Goal: Obtain resource: Download file/media

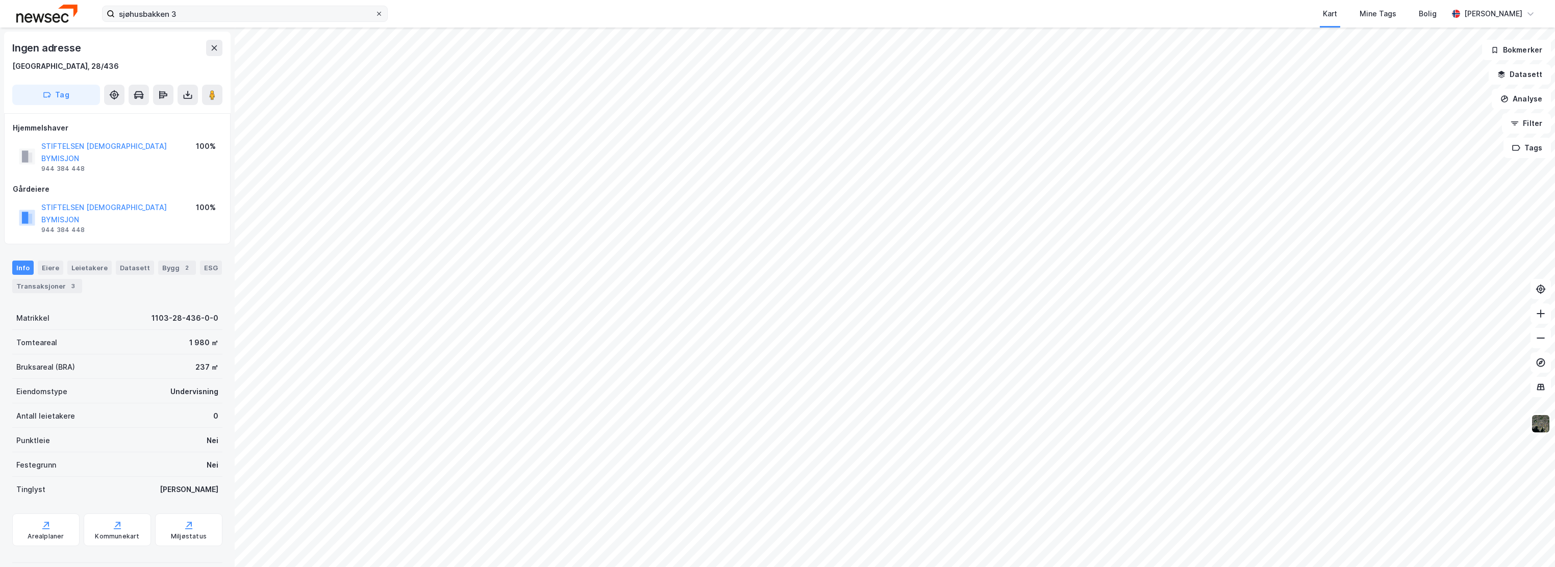
click at [376, 12] on icon at bounding box center [379, 14] width 6 height 6
click at [375, 12] on input "sjøhusbakken 3" at bounding box center [245, 13] width 260 height 15
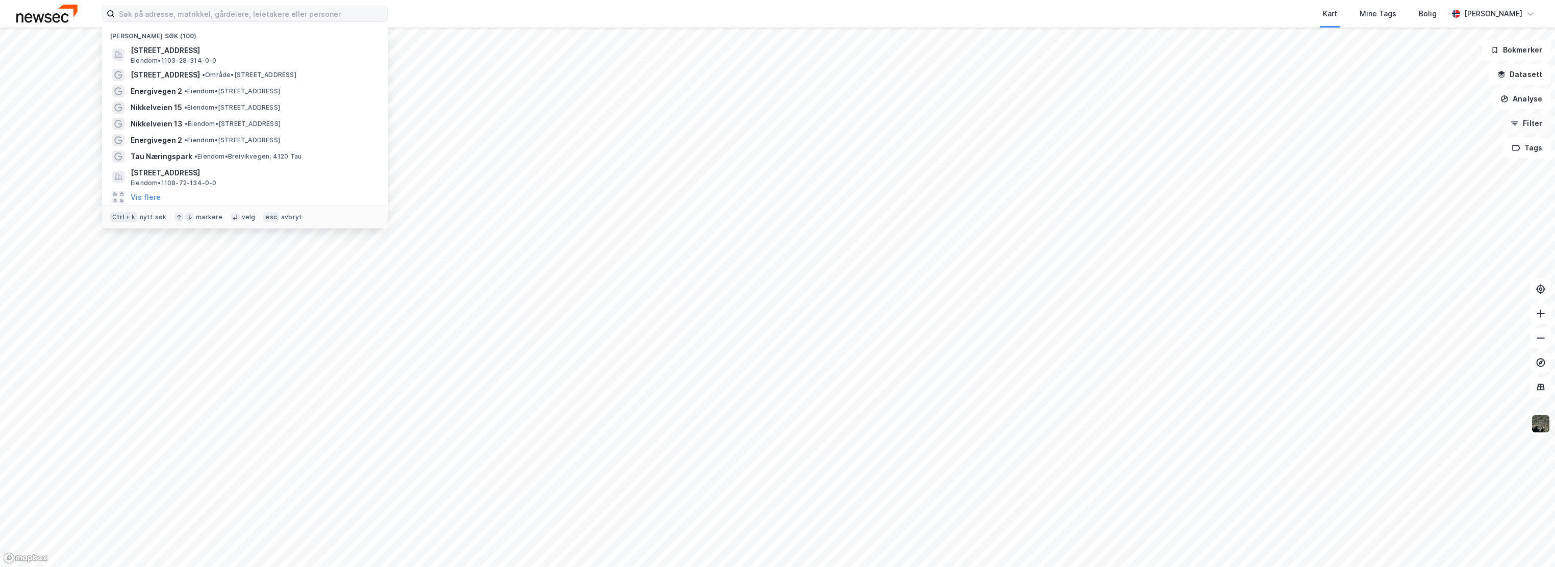
click at [1536, 130] on button "Filter" at bounding box center [1526, 123] width 49 height 20
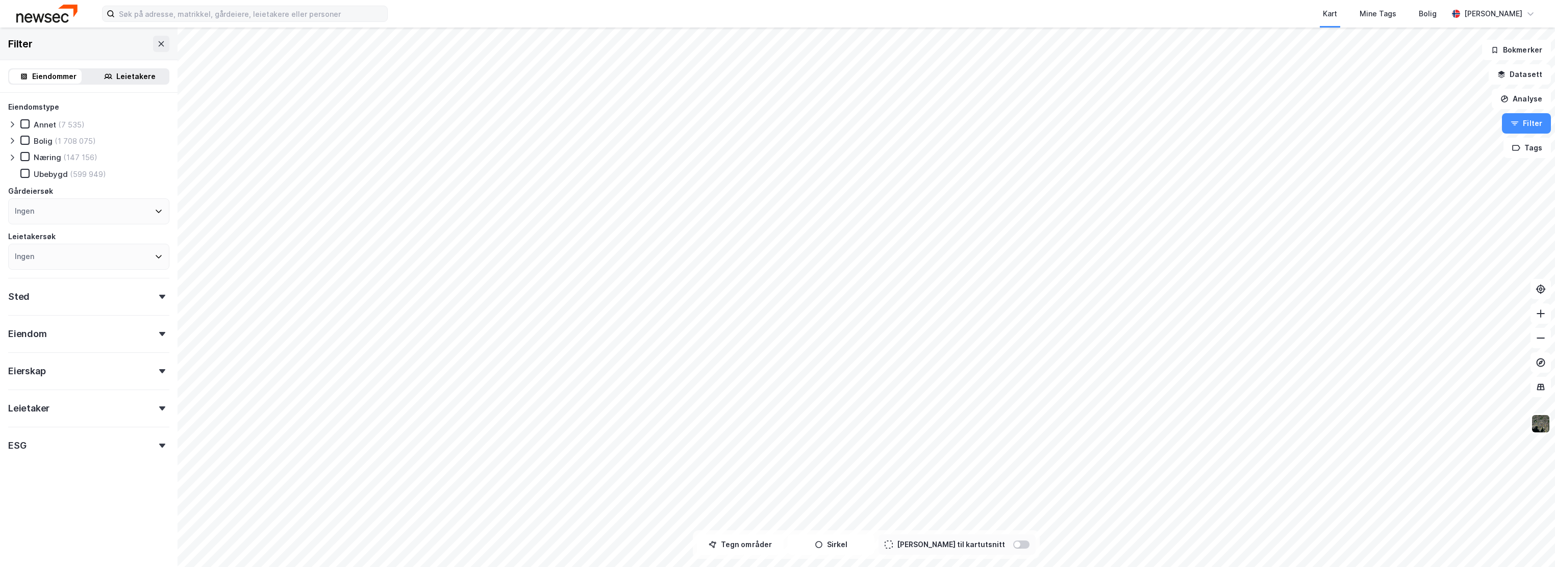
click at [91, 307] on div "Sted" at bounding box center [88, 292] width 161 height 29
click at [129, 340] on div "Ingen" at bounding box center [88, 342] width 161 height 26
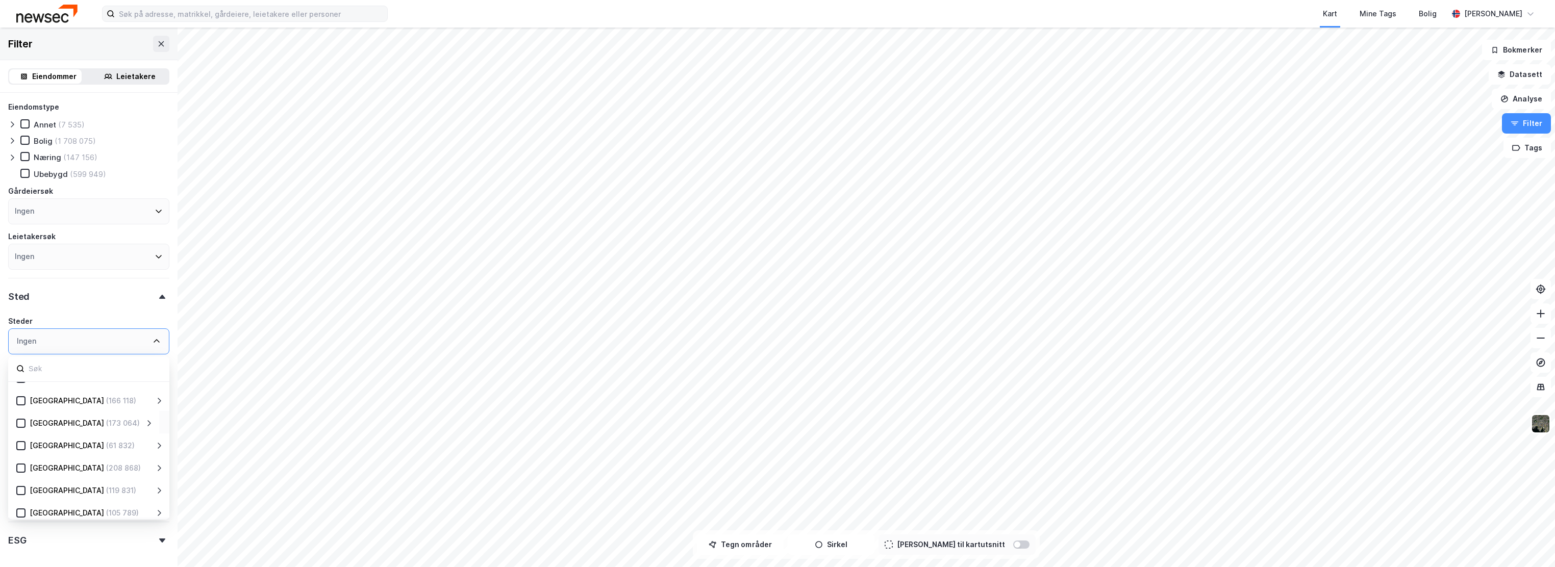
scroll to position [136, 0]
click at [148, 436] on icon at bounding box center [149, 438] width 8 height 8
click at [34, 412] on icon at bounding box center [34, 412] width 6 height 4
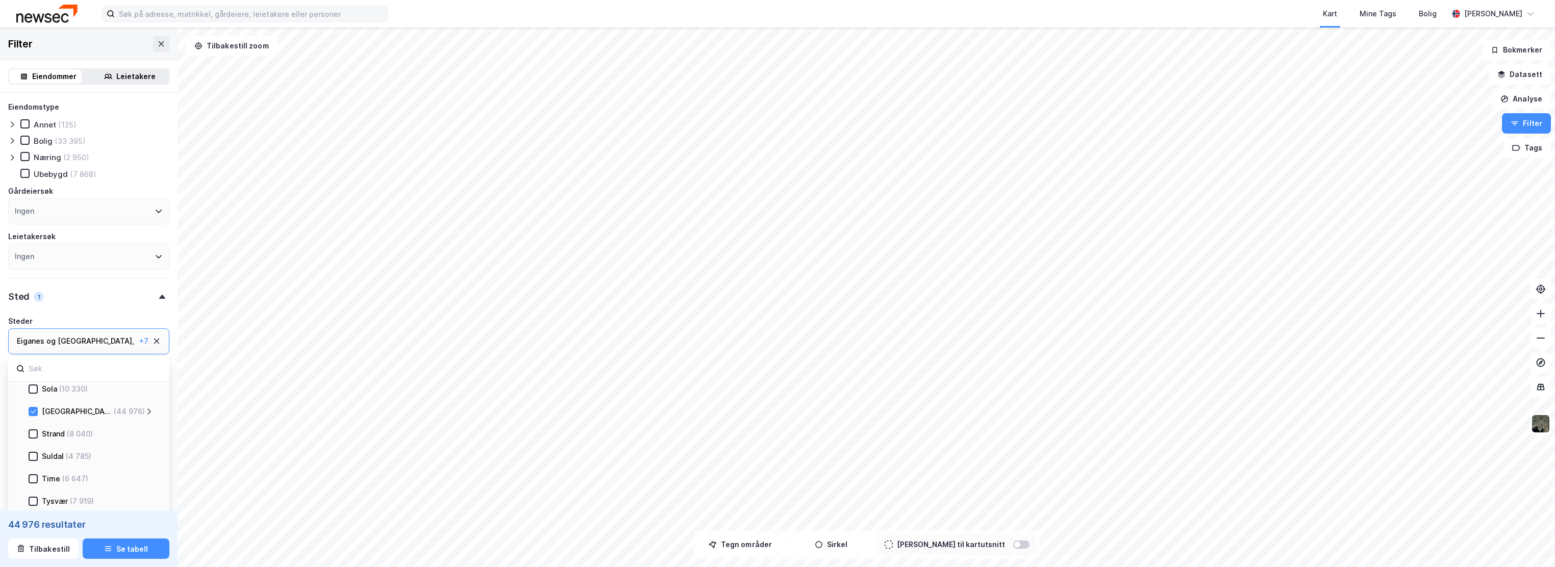
click at [159, 298] on icon at bounding box center [162, 297] width 6 height 4
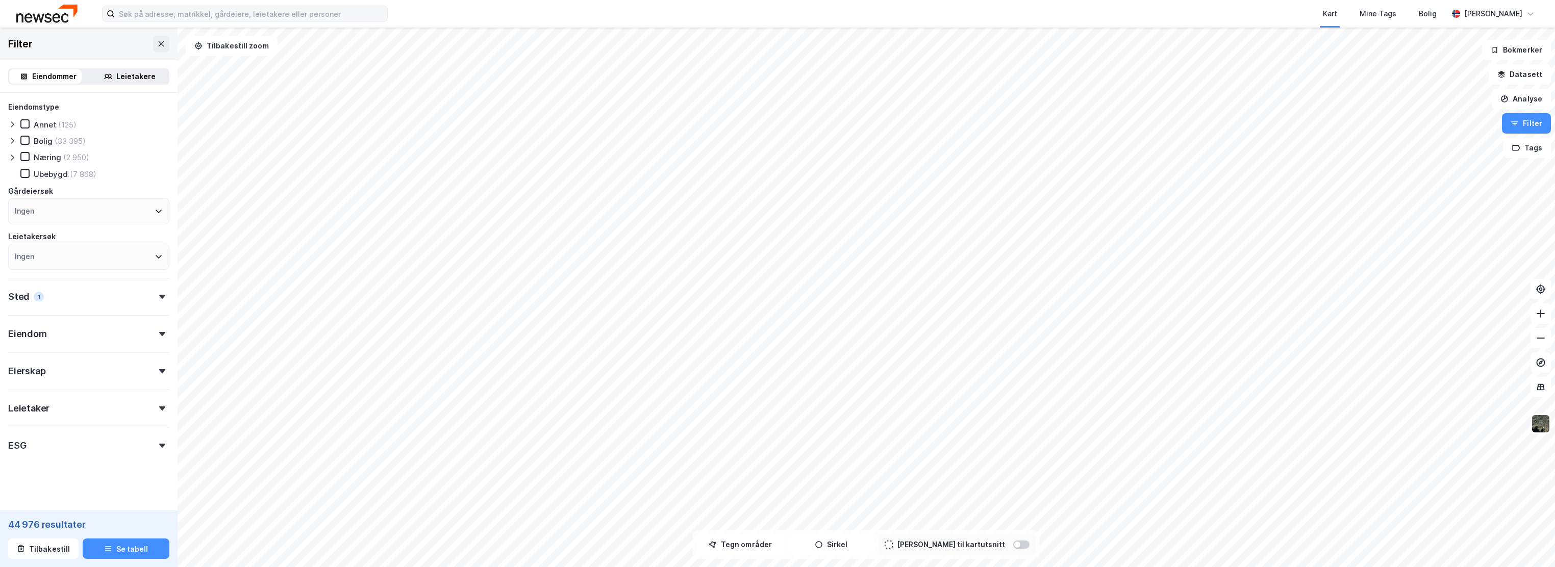
click at [155, 409] on div at bounding box center [162, 409] width 14 height 4
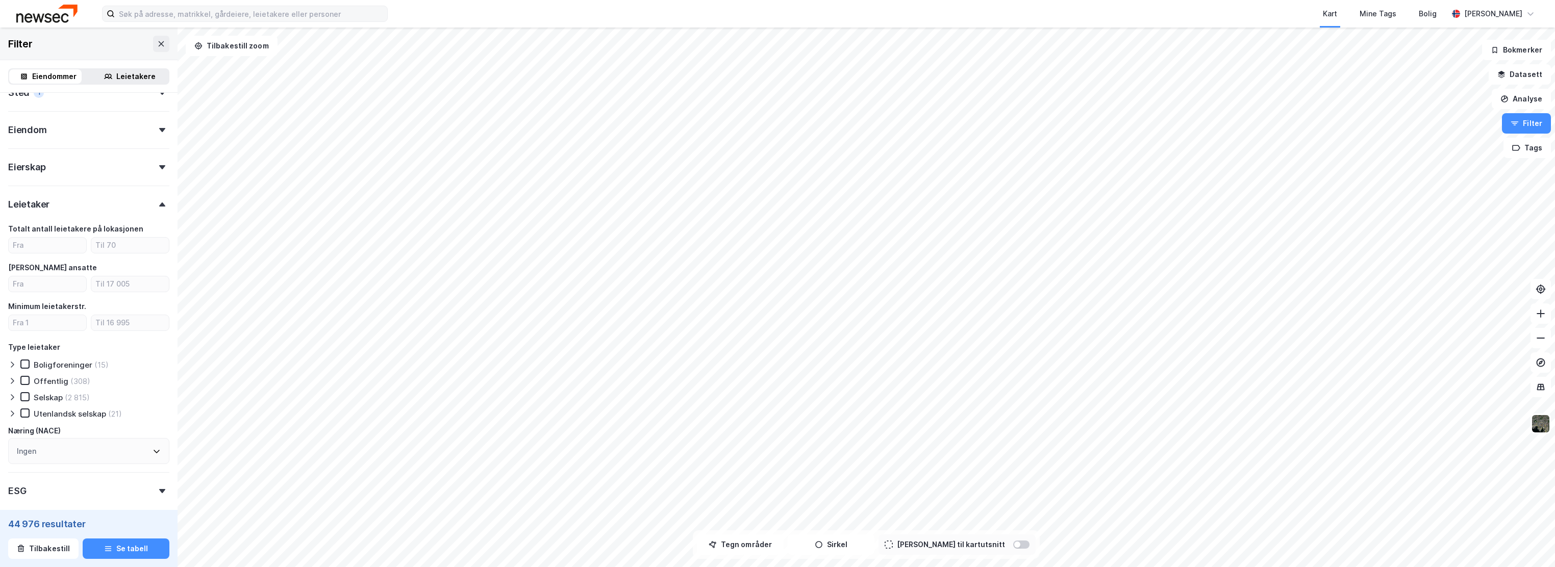
scroll to position [257, 0]
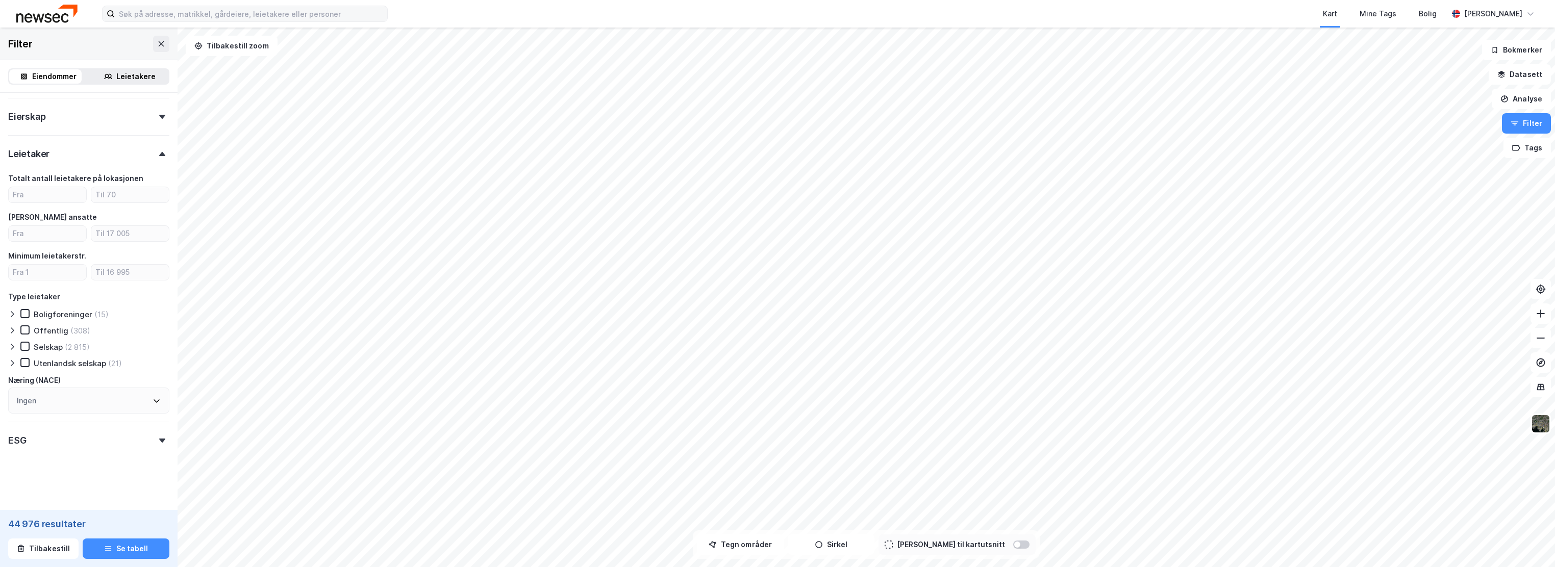
click at [153, 400] on icon at bounding box center [157, 401] width 8 height 8
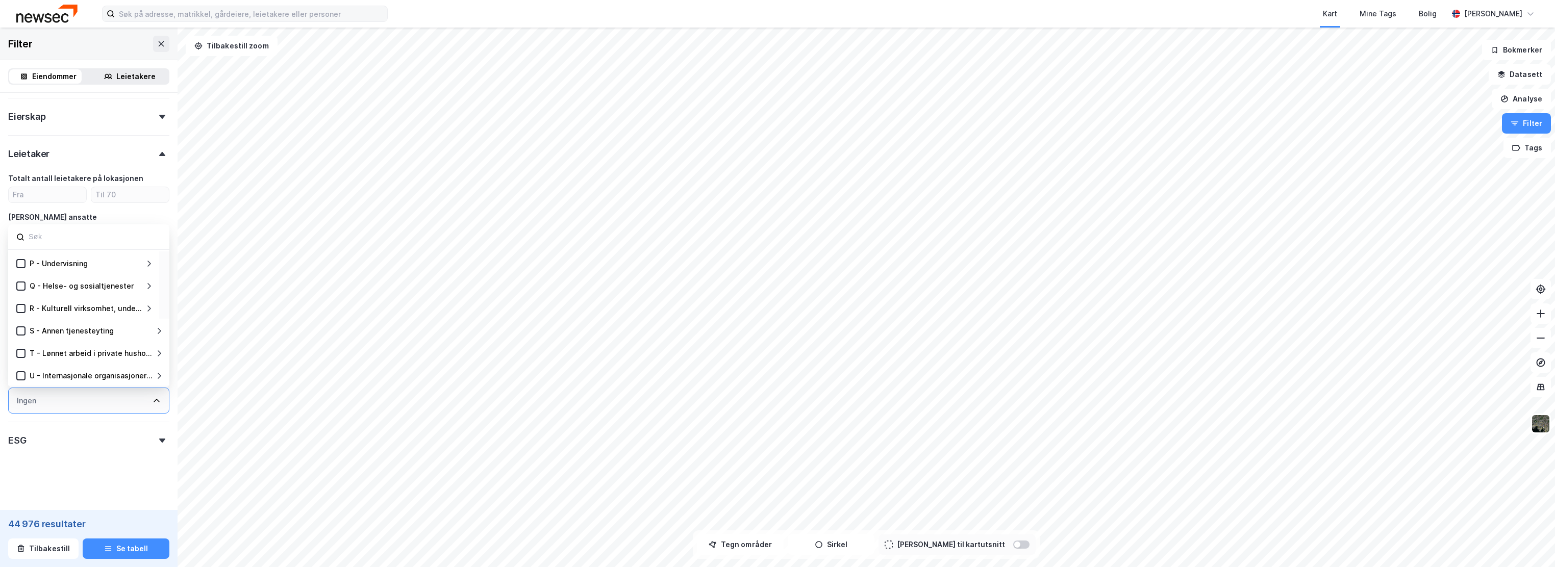
click at [84, 285] on div "Q - Helse- og sosialtjenester" at bounding box center [82, 286] width 104 height 12
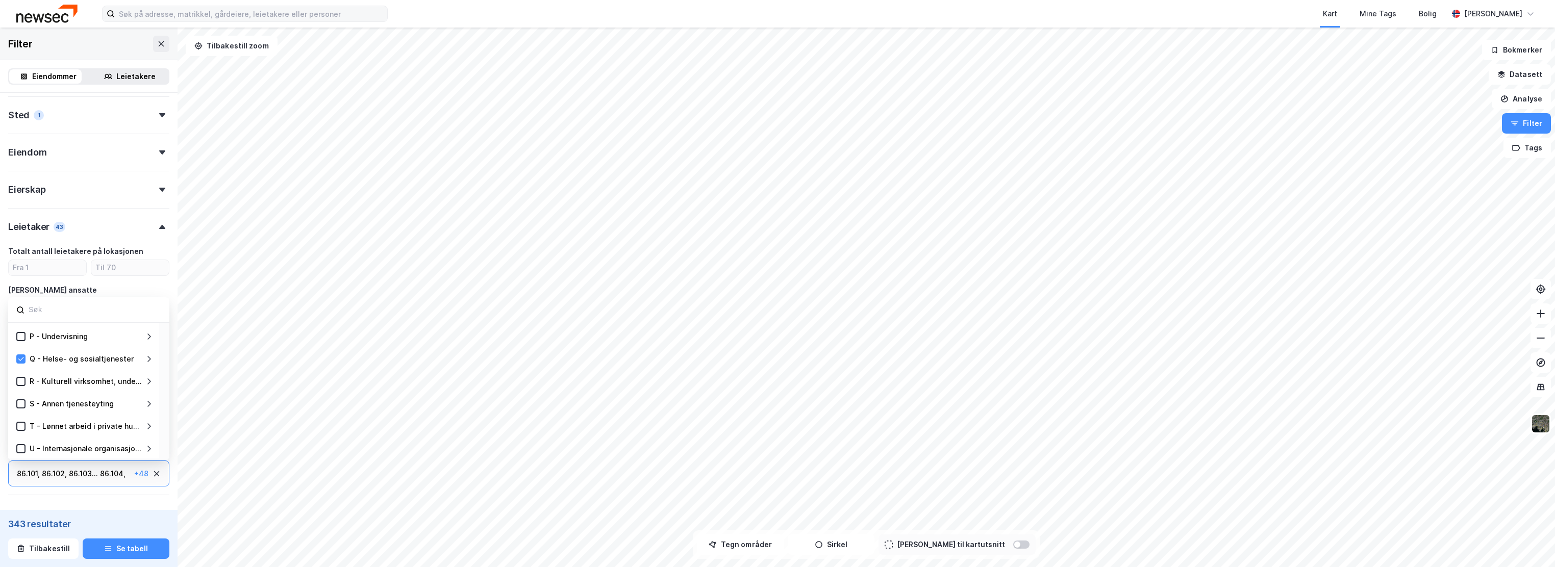
scroll to position [120, 0]
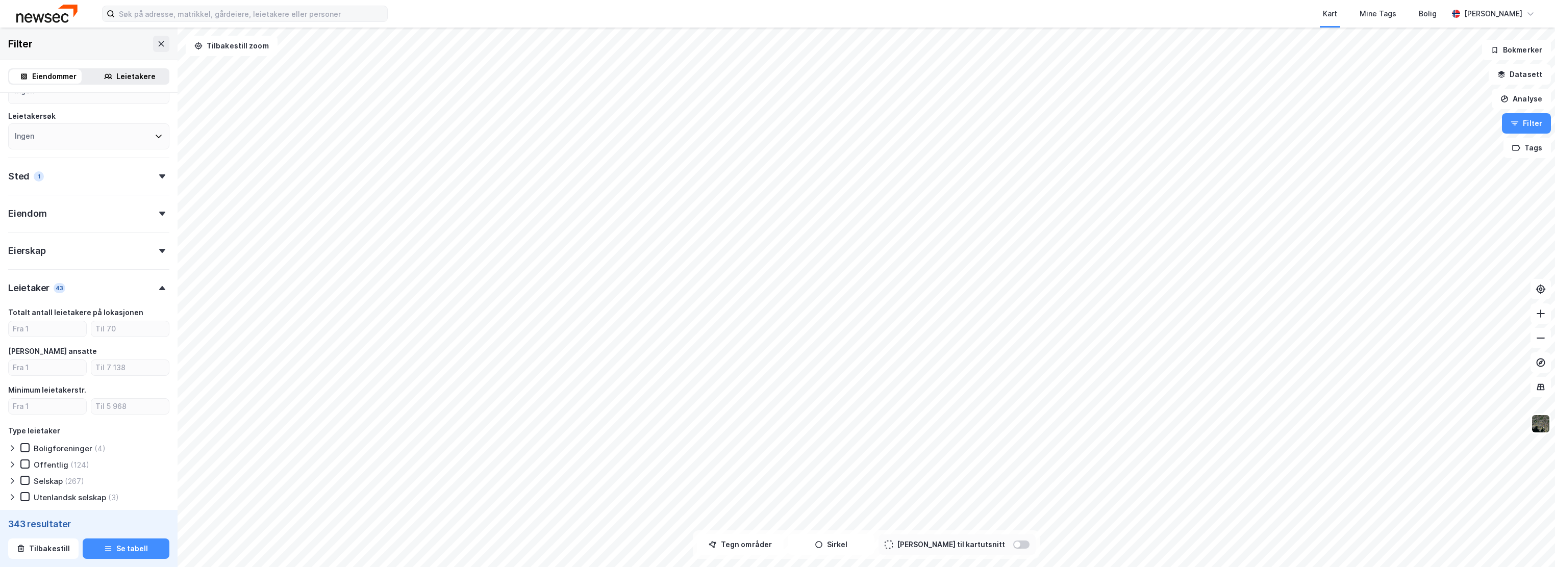
click at [130, 80] on div "Leietakere" at bounding box center [135, 76] width 39 height 12
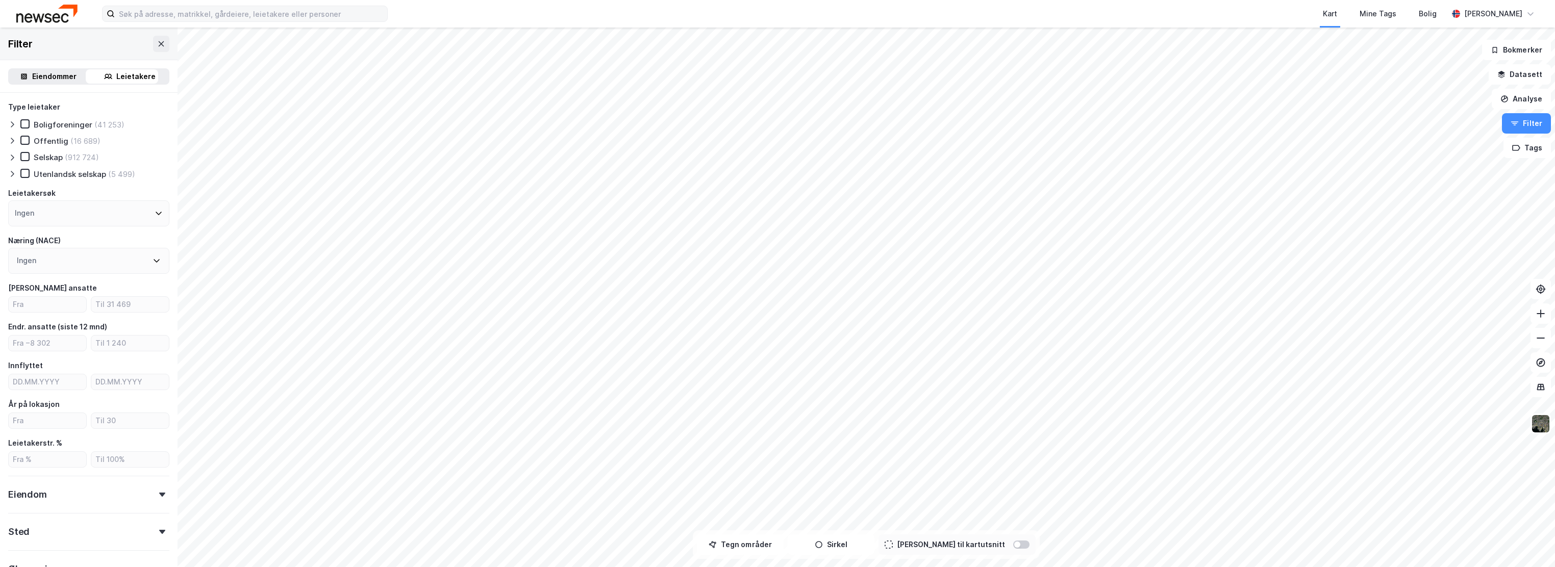
click at [93, 225] on div "Ingen" at bounding box center [88, 214] width 161 height 26
click at [155, 214] on icon at bounding box center [159, 213] width 8 height 8
click at [156, 212] on icon at bounding box center [159, 214] width 6 height 4
click at [150, 205] on div "Ingen" at bounding box center [88, 214] width 161 height 26
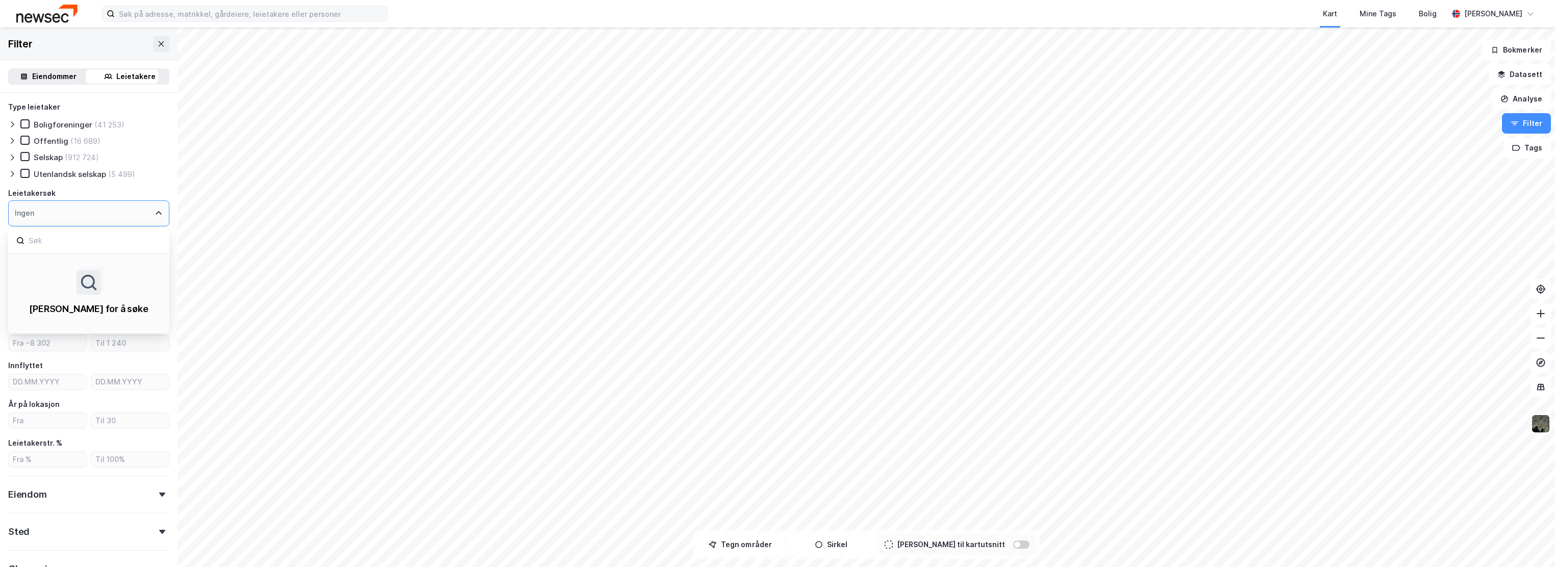
click at [159, 181] on div "Type leietaker Boligforeninger (41 253) Offentlig (16 689) Selskap (912 724) Ut…" at bounding box center [88, 340] width 161 height 479
click at [154, 263] on icon at bounding box center [157, 262] width 6 height 4
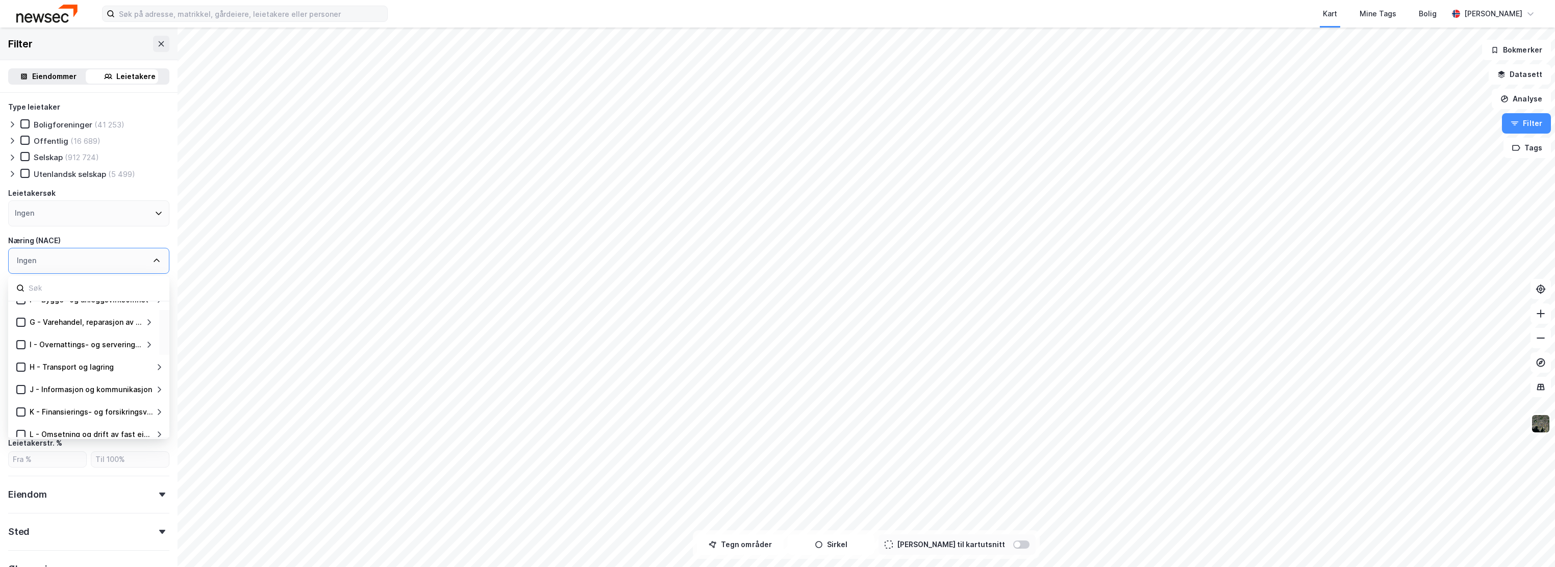
scroll to position [272, 0]
click at [90, 405] on div "Q - Helse- og sosialtjenester" at bounding box center [82, 401] width 104 height 12
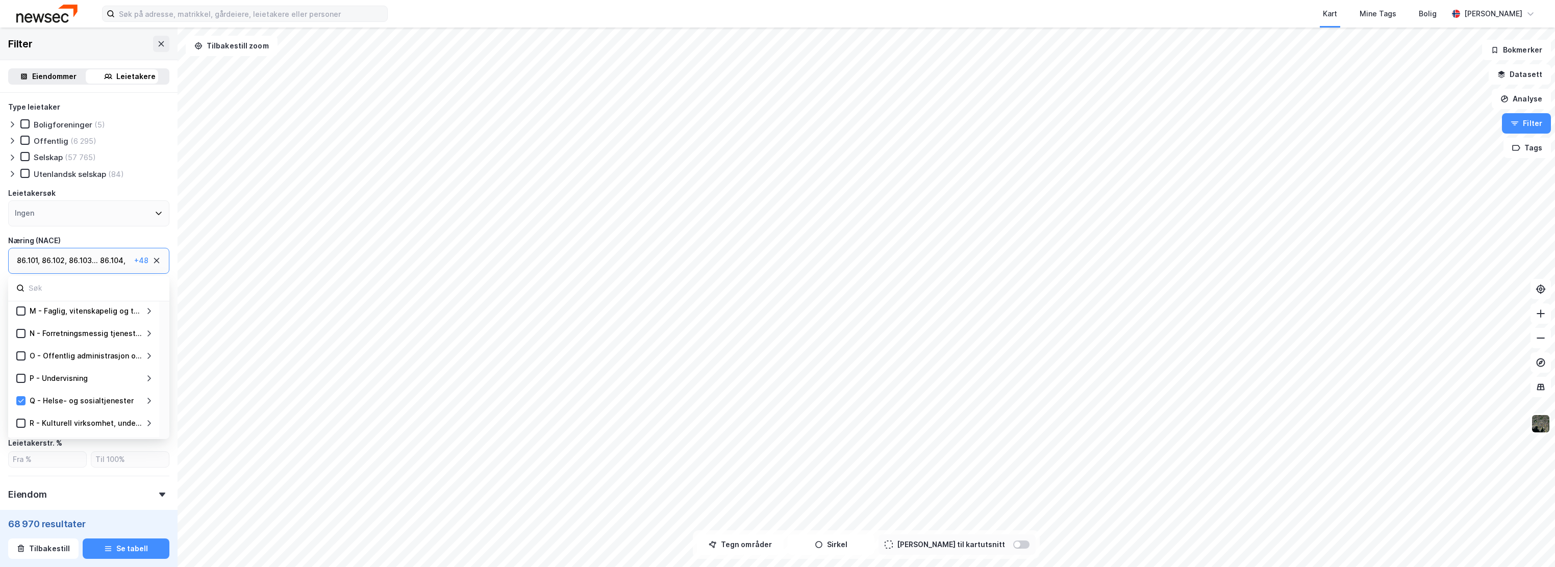
click at [164, 240] on div "Type leietaker Boligforeninger (5) Offentlig (6 295) Selskap (57 765) Utenlands…" at bounding box center [89, 366] width 178 height 546
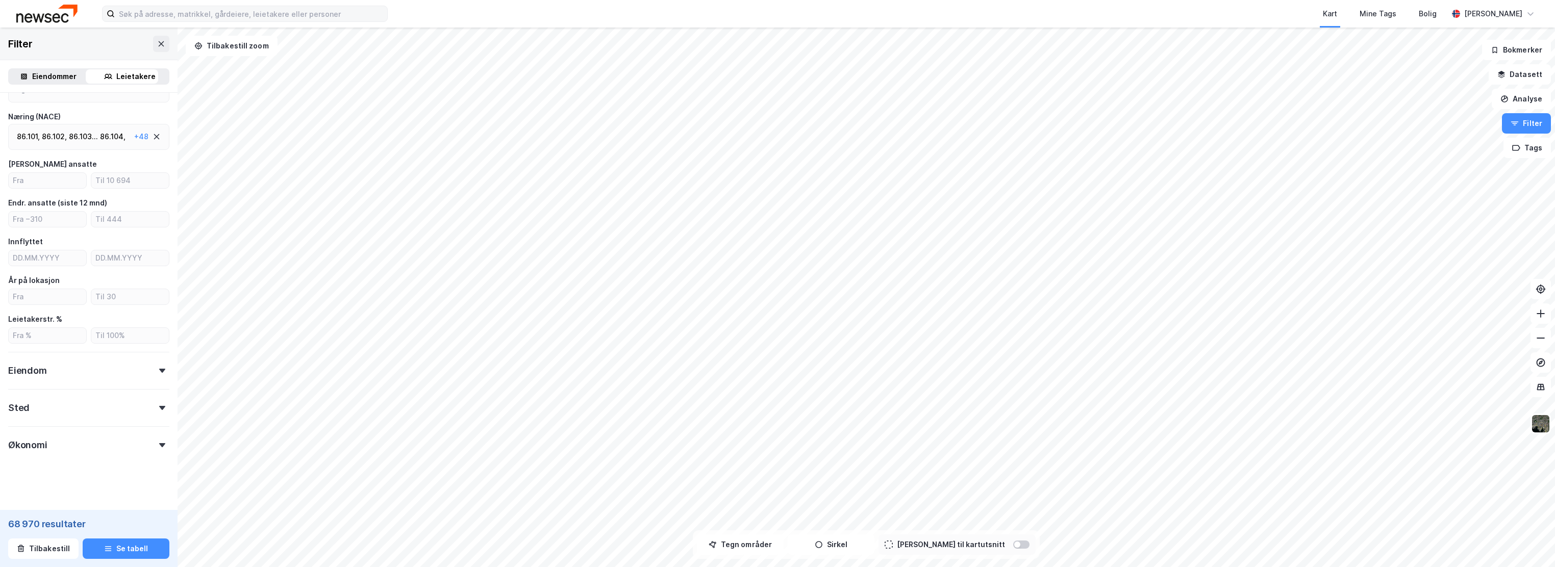
scroll to position [129, 0]
click at [94, 402] on div "Sted" at bounding box center [88, 399] width 161 height 29
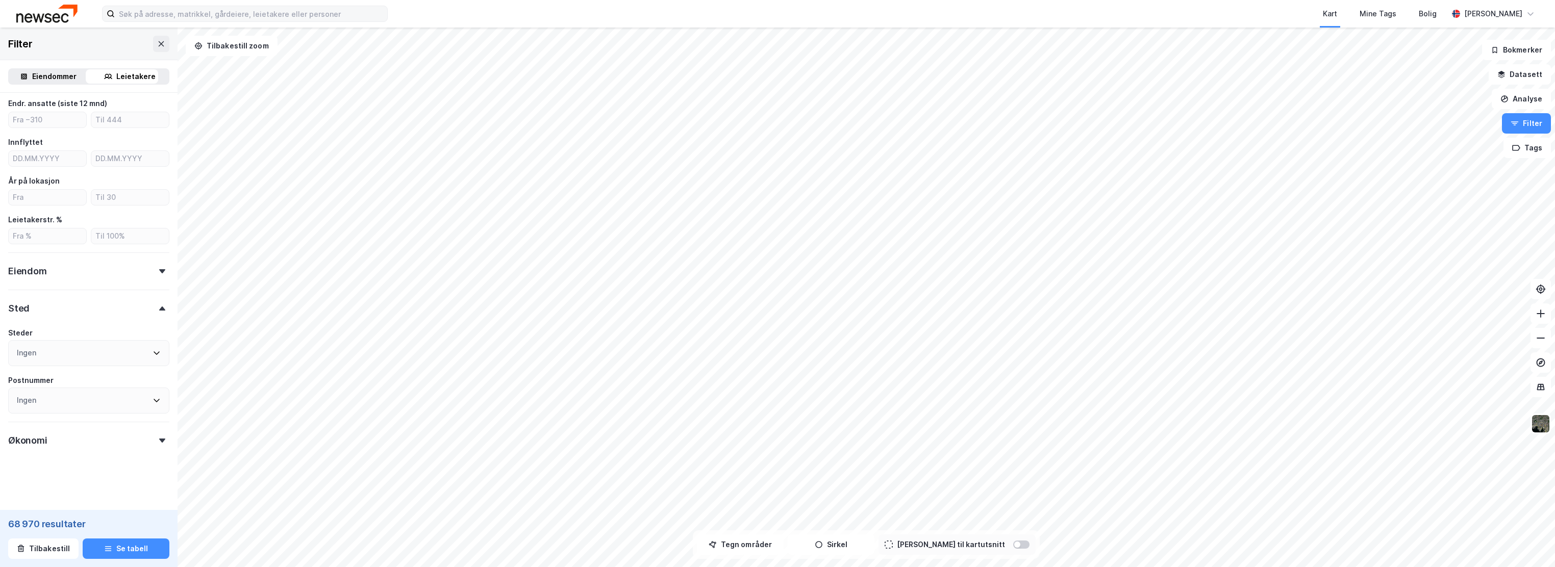
click at [108, 353] on div "Ingen" at bounding box center [88, 353] width 161 height 26
click at [42, 453] on div "[GEOGRAPHIC_DATA]" at bounding box center [67, 452] width 74 height 12
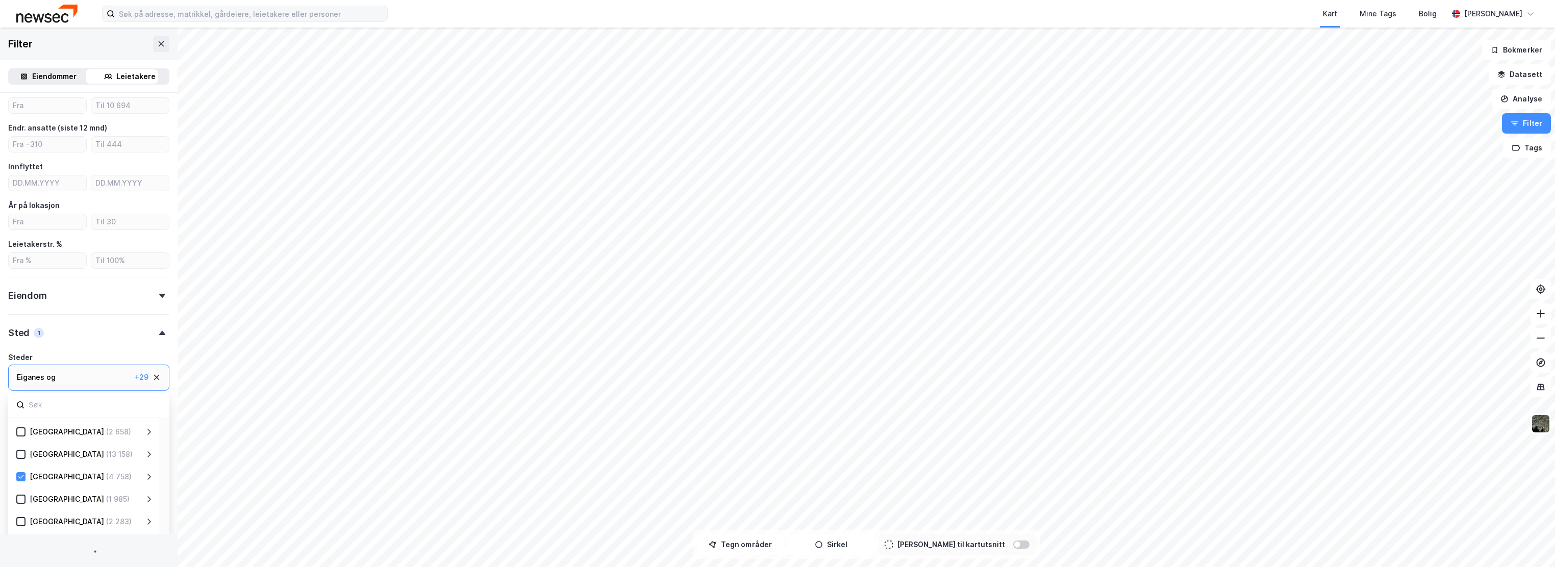
scroll to position [224, 0]
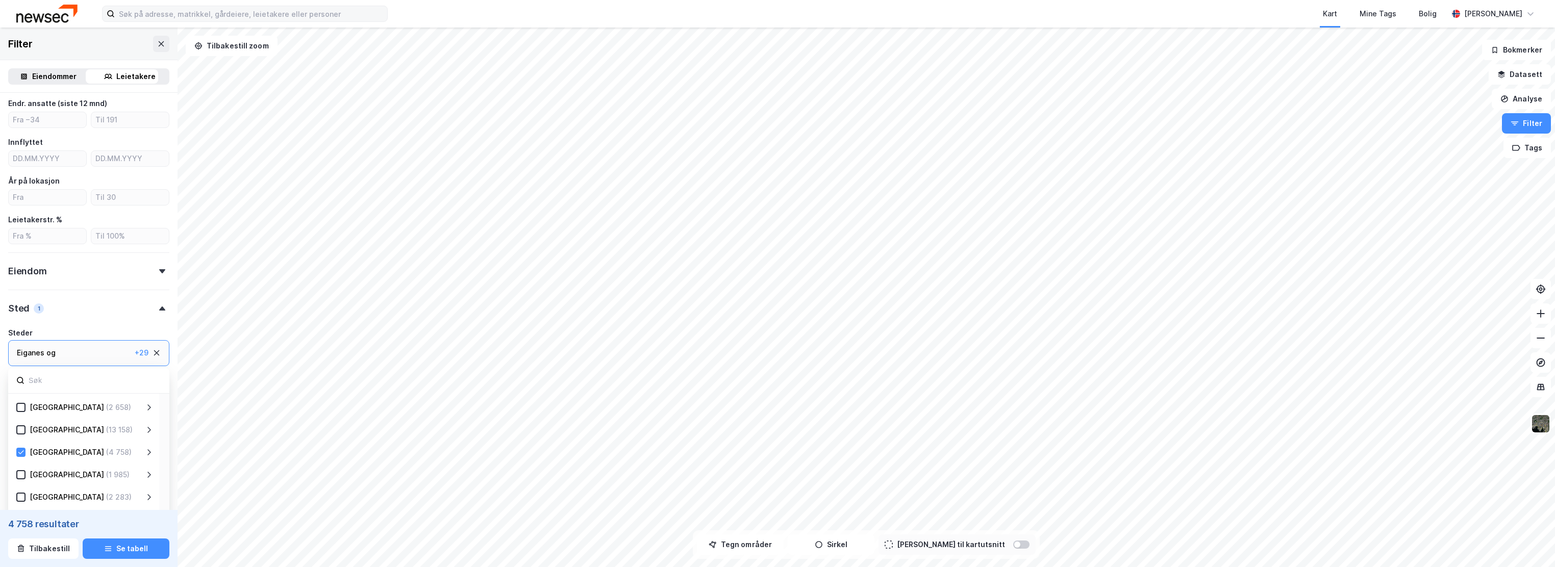
click at [150, 449] on icon at bounding box center [149, 453] width 8 height 8
click at [26, 454] on div "[GEOGRAPHIC_DATA] (4 758)" at bounding box center [85, 452] width 119 height 12
click at [20, 452] on icon at bounding box center [20, 452] width 7 height 7
click at [56, 421] on div "[GEOGRAPHIC_DATA]" at bounding box center [79, 426] width 74 height 12
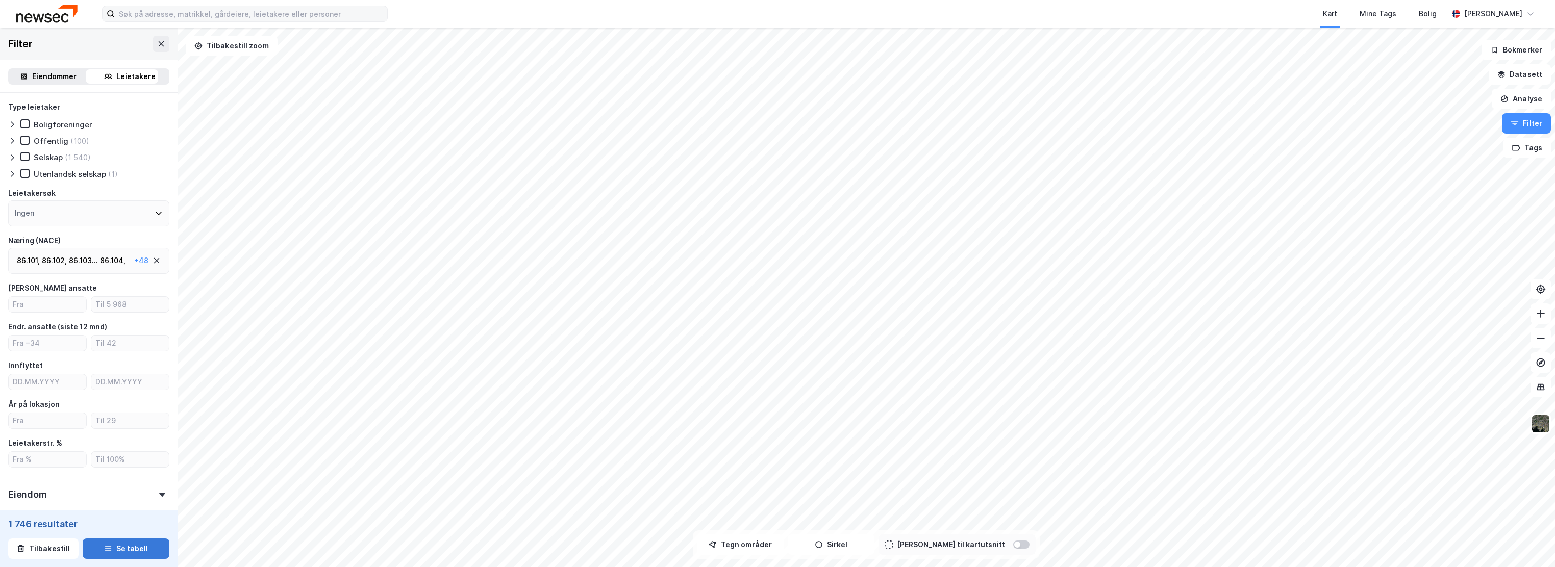
click at [128, 551] on button "Se tabell" at bounding box center [126, 549] width 87 height 20
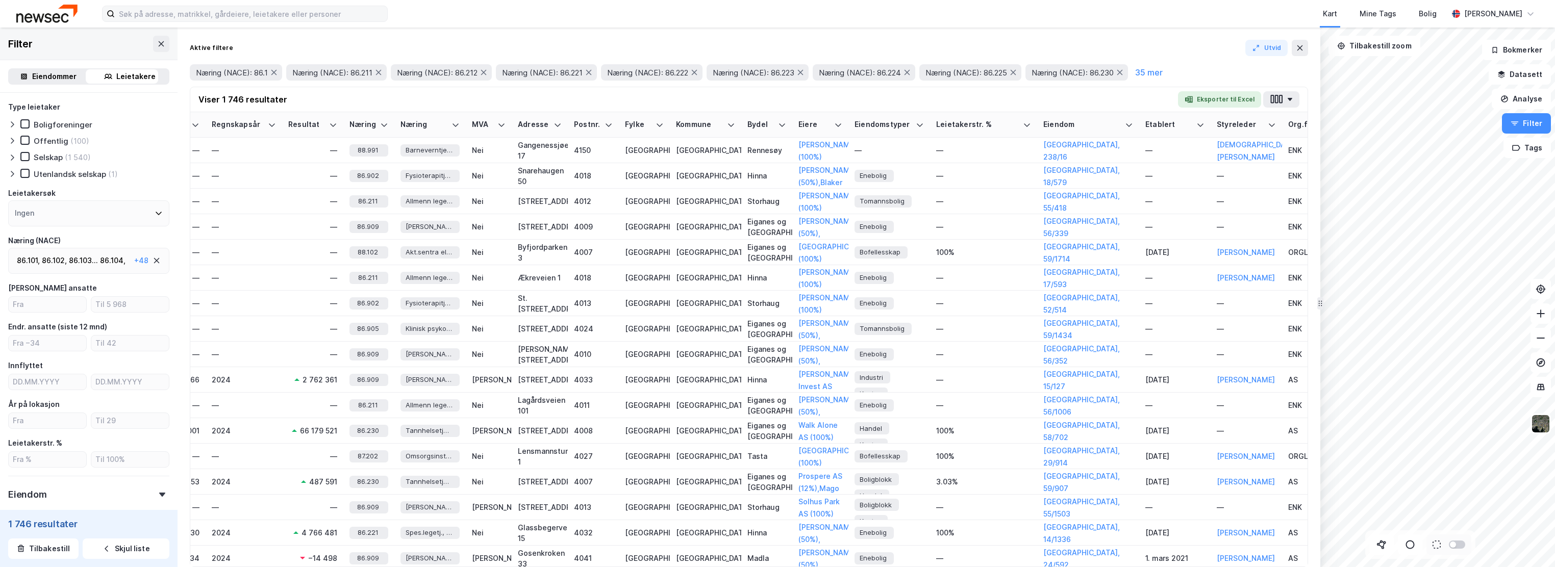
scroll to position [0, 1204]
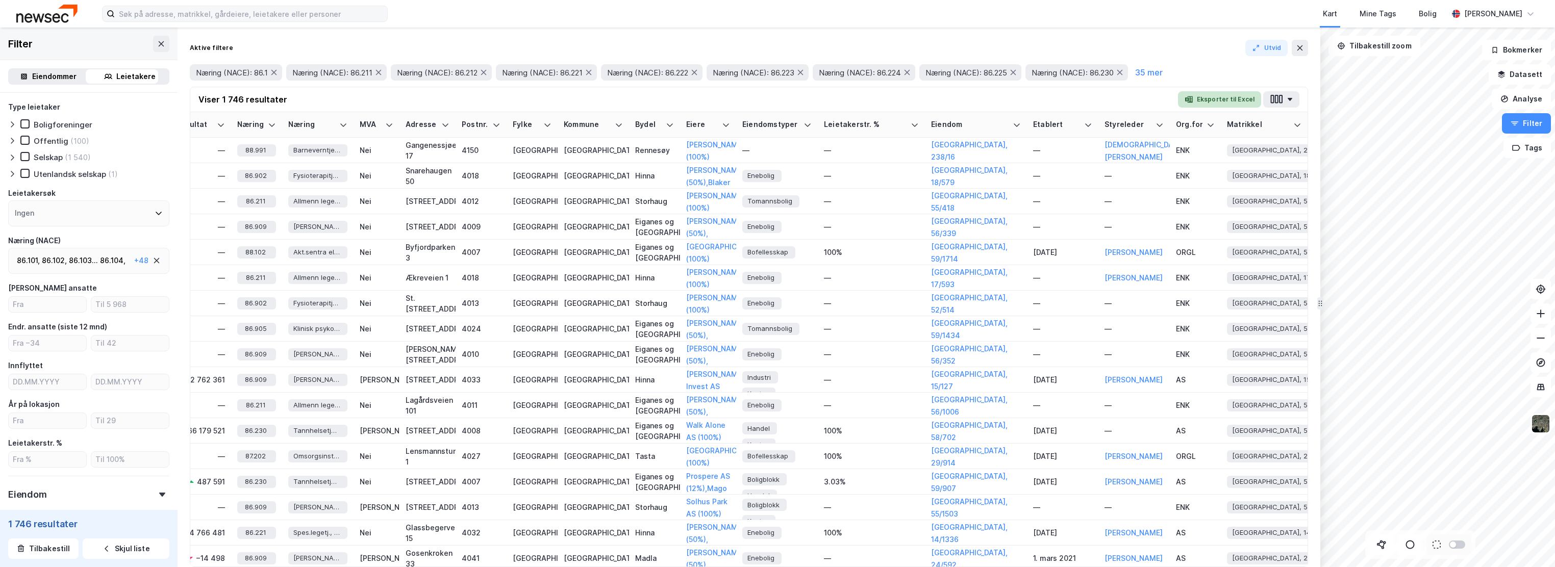
click at [1227, 101] on button "Eksporter til Excel" at bounding box center [1219, 99] width 83 height 16
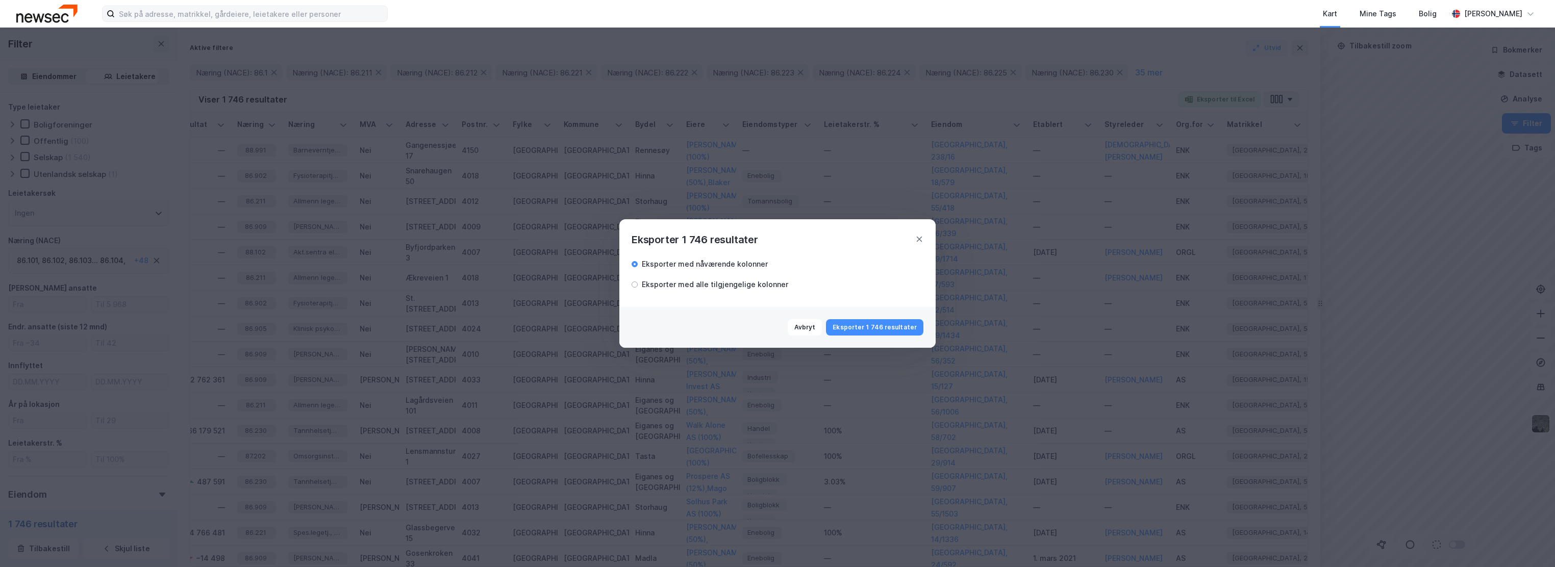
click at [706, 285] on div "Eksporter med alle tilgjengelige kolonner" at bounding box center [715, 285] width 146 height 12
click at [878, 324] on button "Eksporter 1 746 resultater" at bounding box center [874, 327] width 97 height 16
